Goal: Go to known website: Access a specific website the user already knows

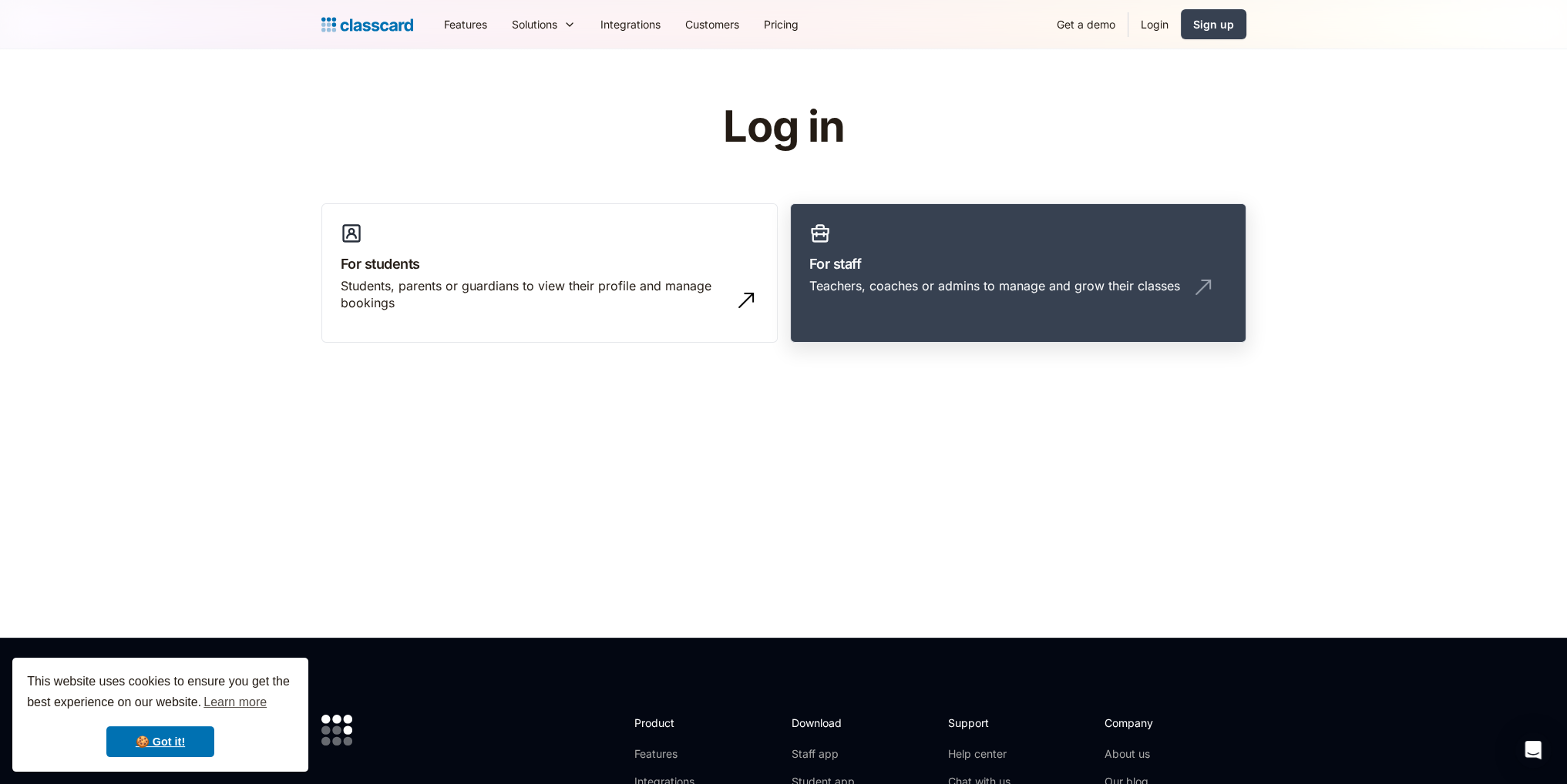
click at [952, 275] on link "For staff Teachers, coaches or admins to manage and grow their classes" at bounding box center [1019, 273] width 457 height 140
click at [1036, 305] on div "Teachers, coaches or admins to manage and grow their classes" at bounding box center [1018, 292] width 418 height 30
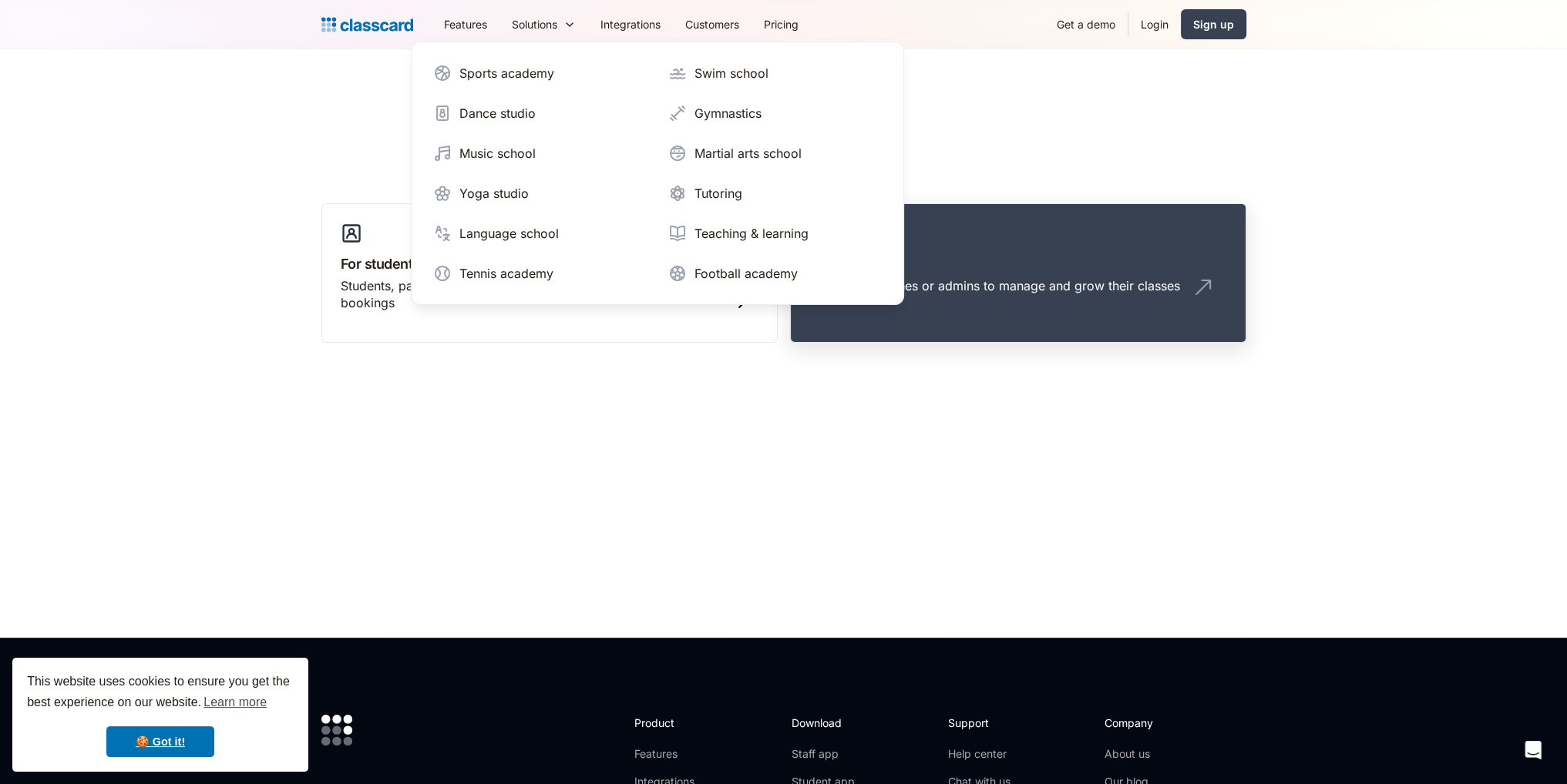
click at [968, 278] on div "Teachers, coaches or admins to manage and grow their classes" at bounding box center [994, 286] width 371 height 17
